Goal: Obtain resource: Download file/media

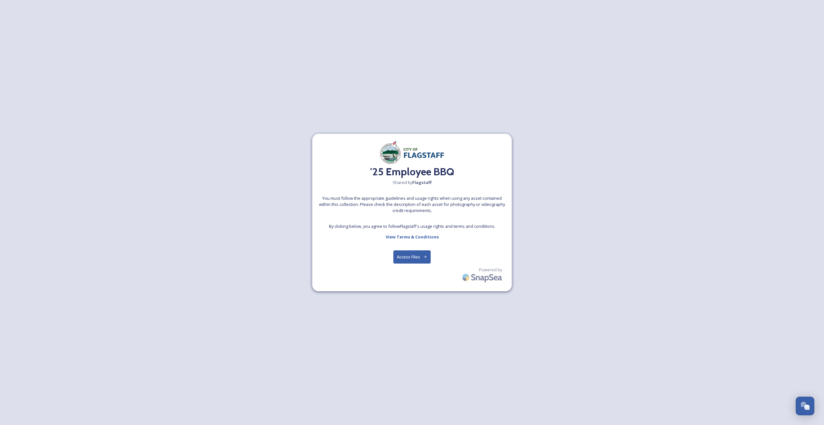
click at [414, 257] on button "Access Files" at bounding box center [413, 256] width 38 height 13
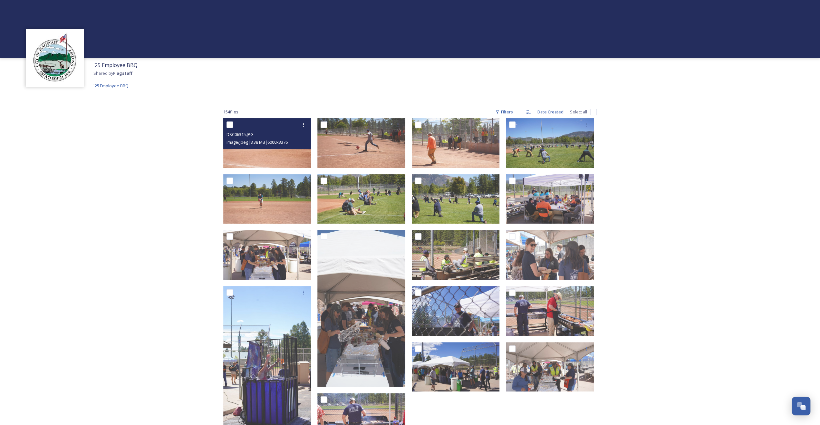
click at [270, 157] on img at bounding box center [267, 143] width 88 height 50
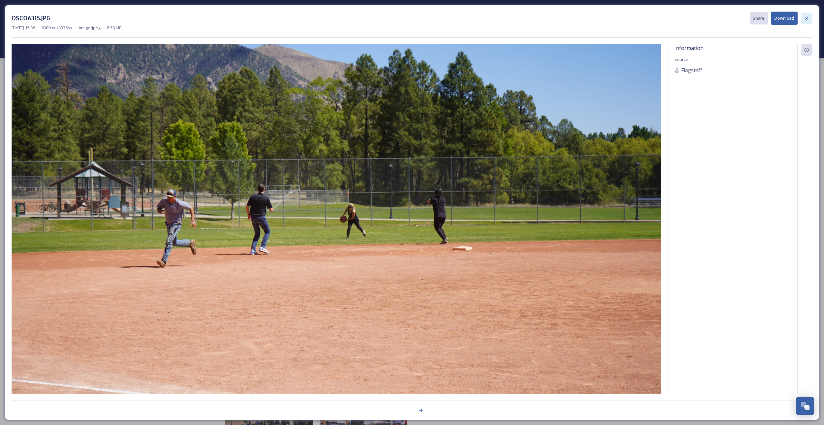
click at [808, 18] on icon at bounding box center [806, 18] width 5 height 5
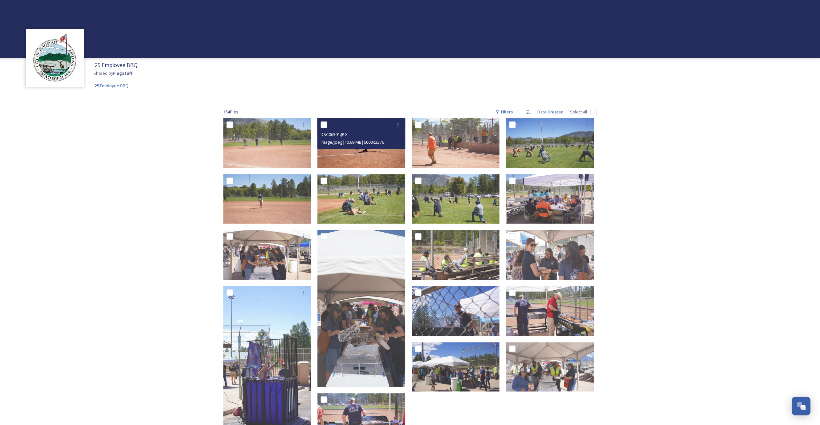
click at [324, 126] on input "checkbox" at bounding box center [323, 124] width 6 height 6
checkbox input "true"
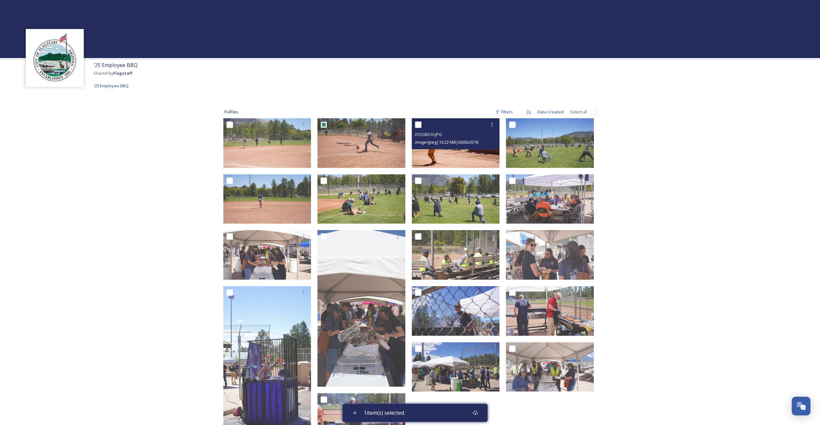
click at [417, 123] on input "checkbox" at bounding box center [418, 124] width 6 height 6
click at [418, 126] on input "checkbox" at bounding box center [418, 124] width 6 height 6
checkbox input "false"
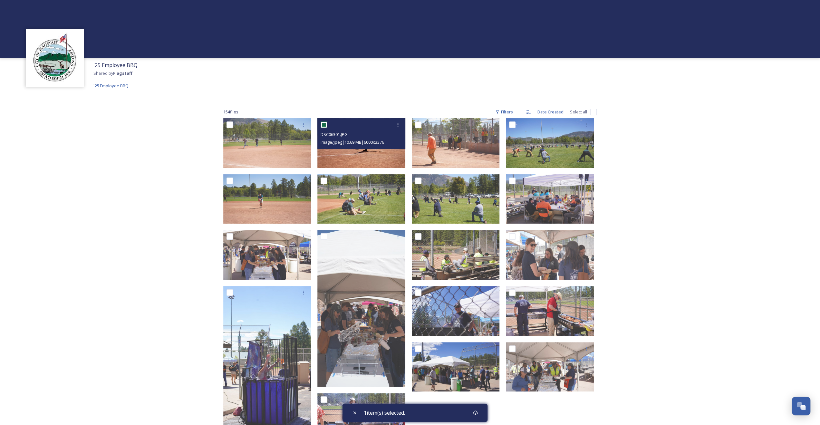
click at [322, 123] on input "checkbox" at bounding box center [323, 124] width 6 height 6
checkbox input "false"
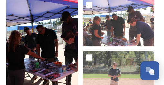
scroll to position [5660, 0]
